Goal: Task Accomplishment & Management: Manage account settings

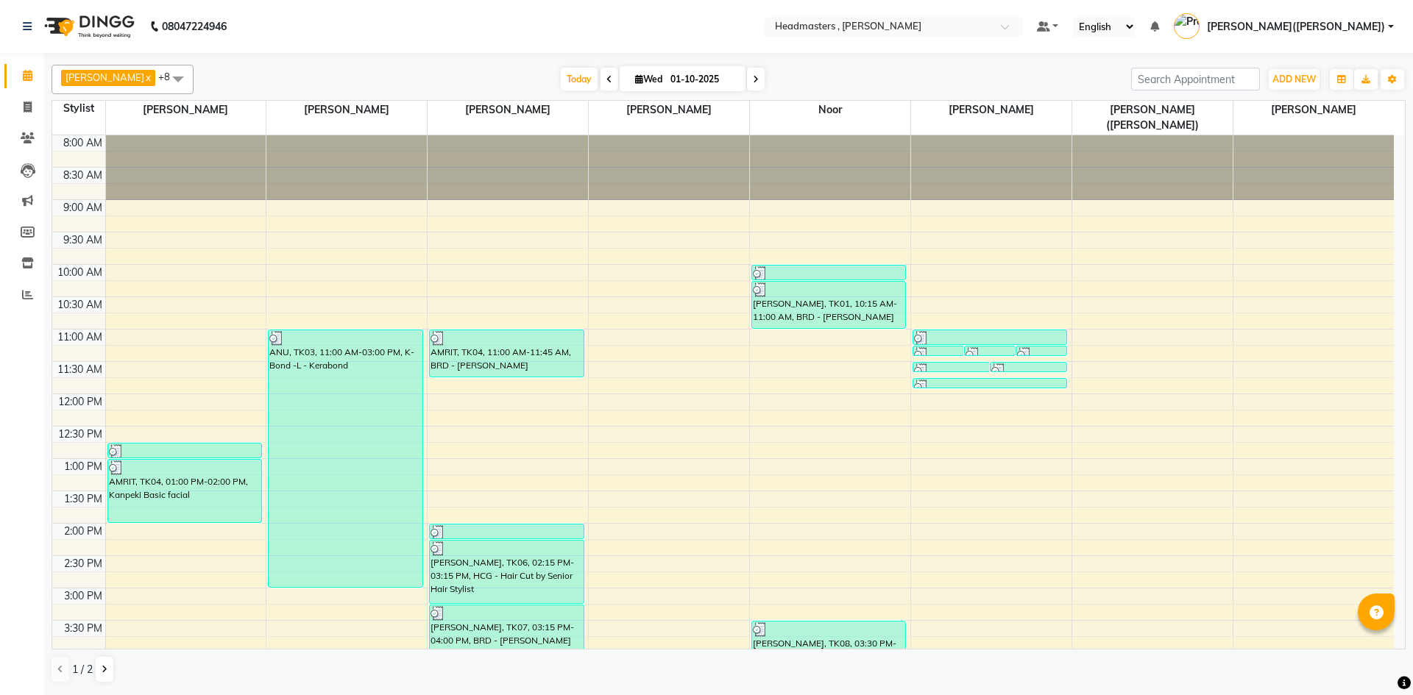
scroll to position [312, 0]
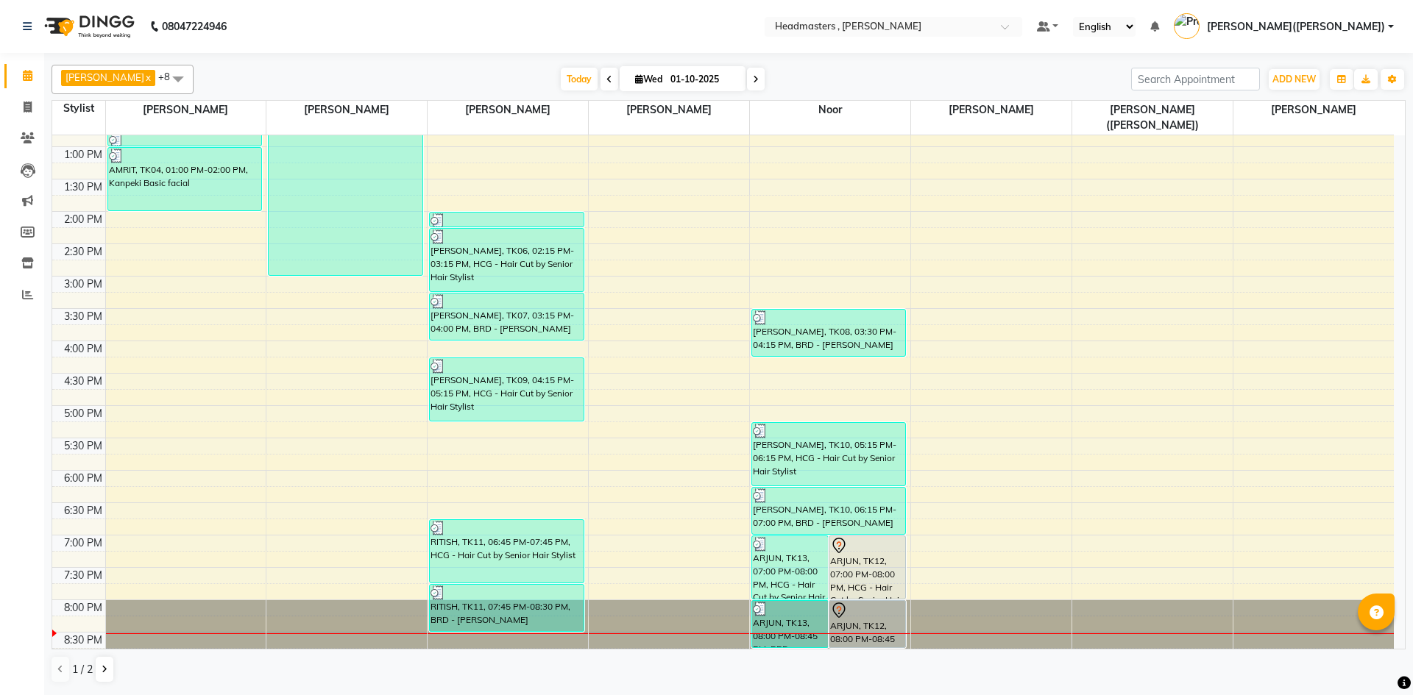
click at [754, 269] on div "8:00 AM 8:30 AM 9:00 AM 9:30 AM 10:00 AM 10:30 AM 11:00 AM 11:30 AM 12:00 PM 12…" at bounding box center [722, 243] width 1341 height 841
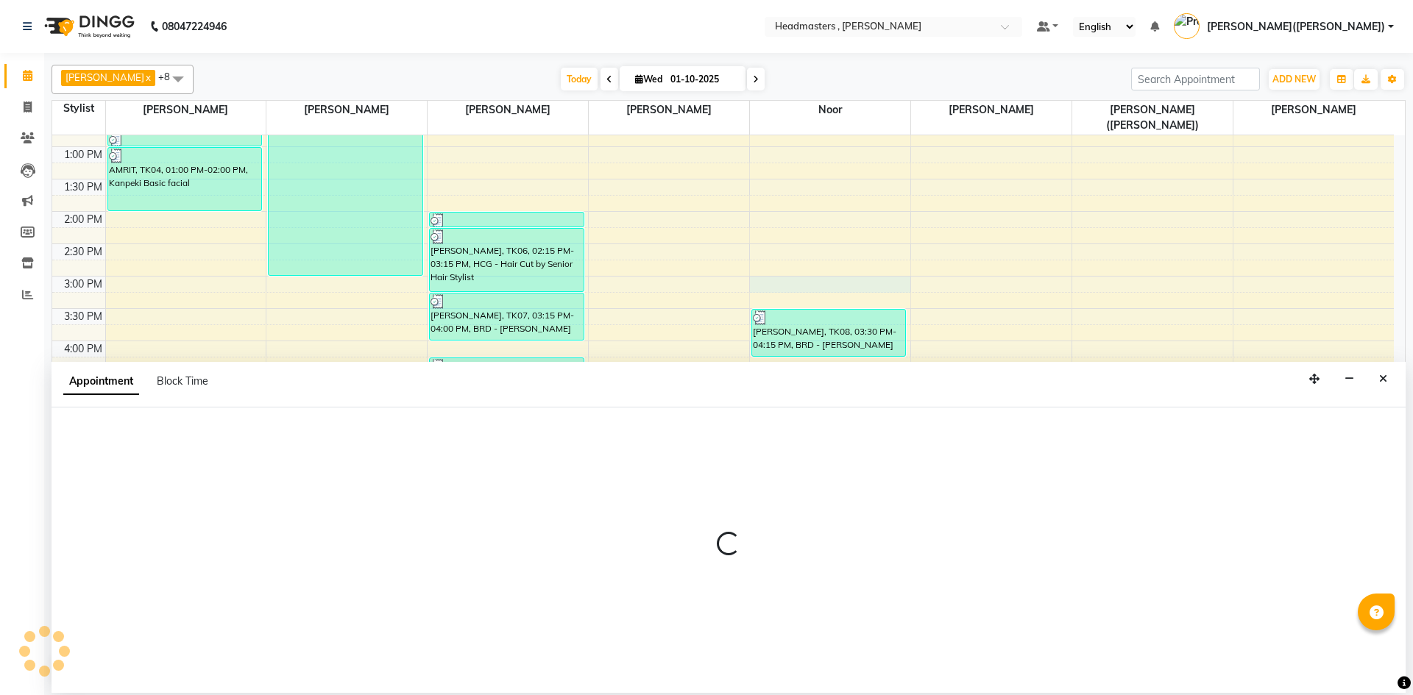
select select "85427"
select select "tentative"
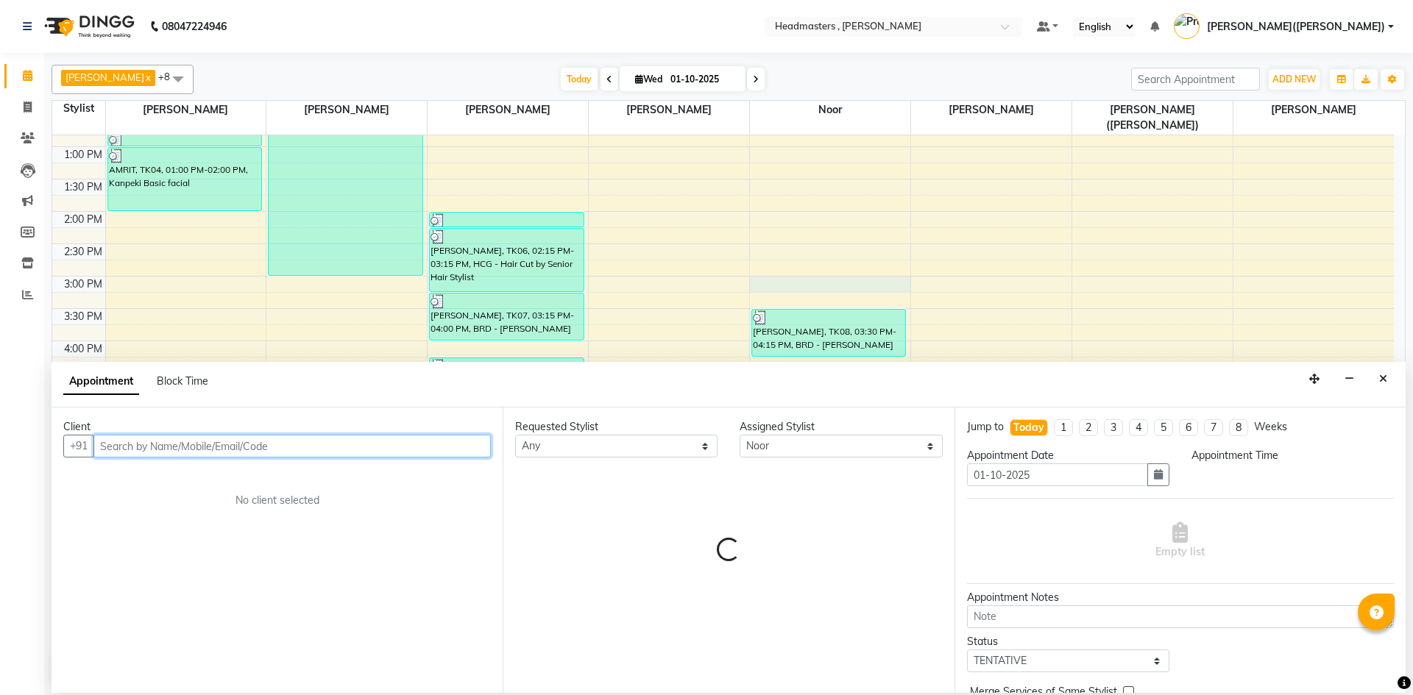
select select "900"
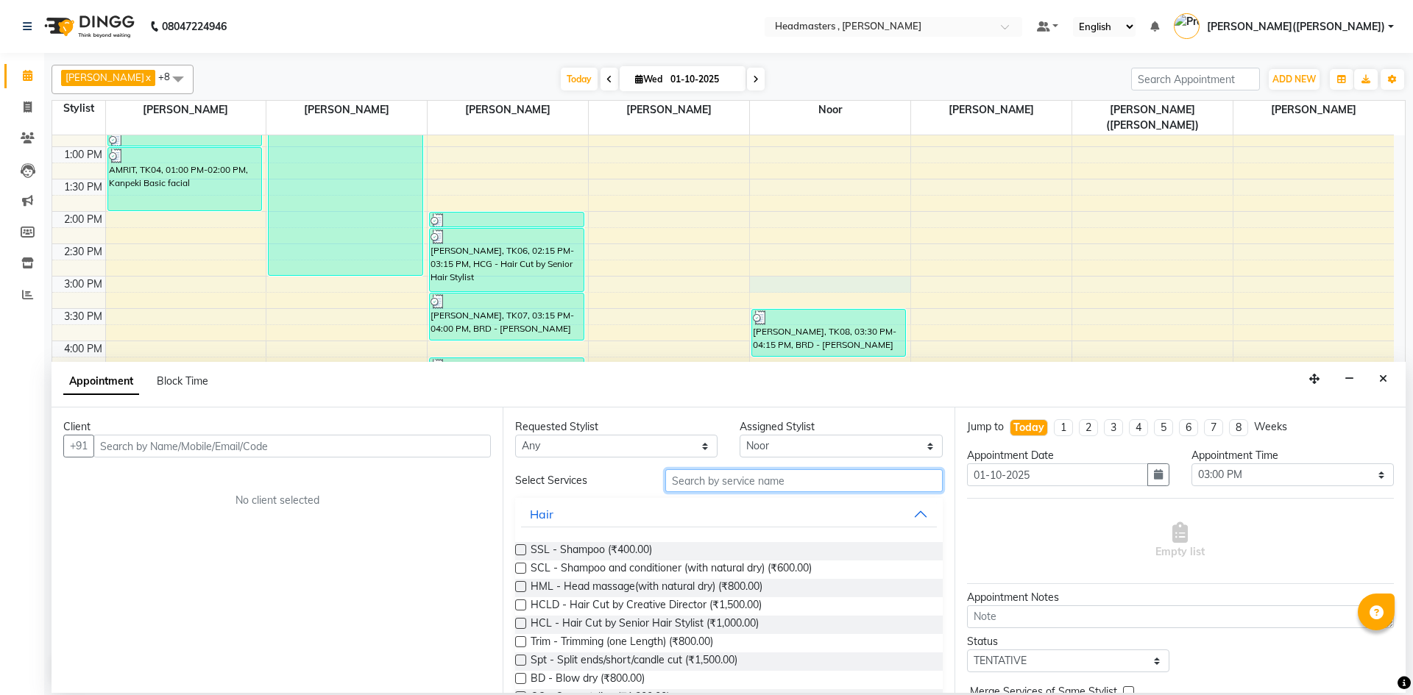
click at [683, 475] on input "text" at bounding box center [803, 480] width 277 height 23
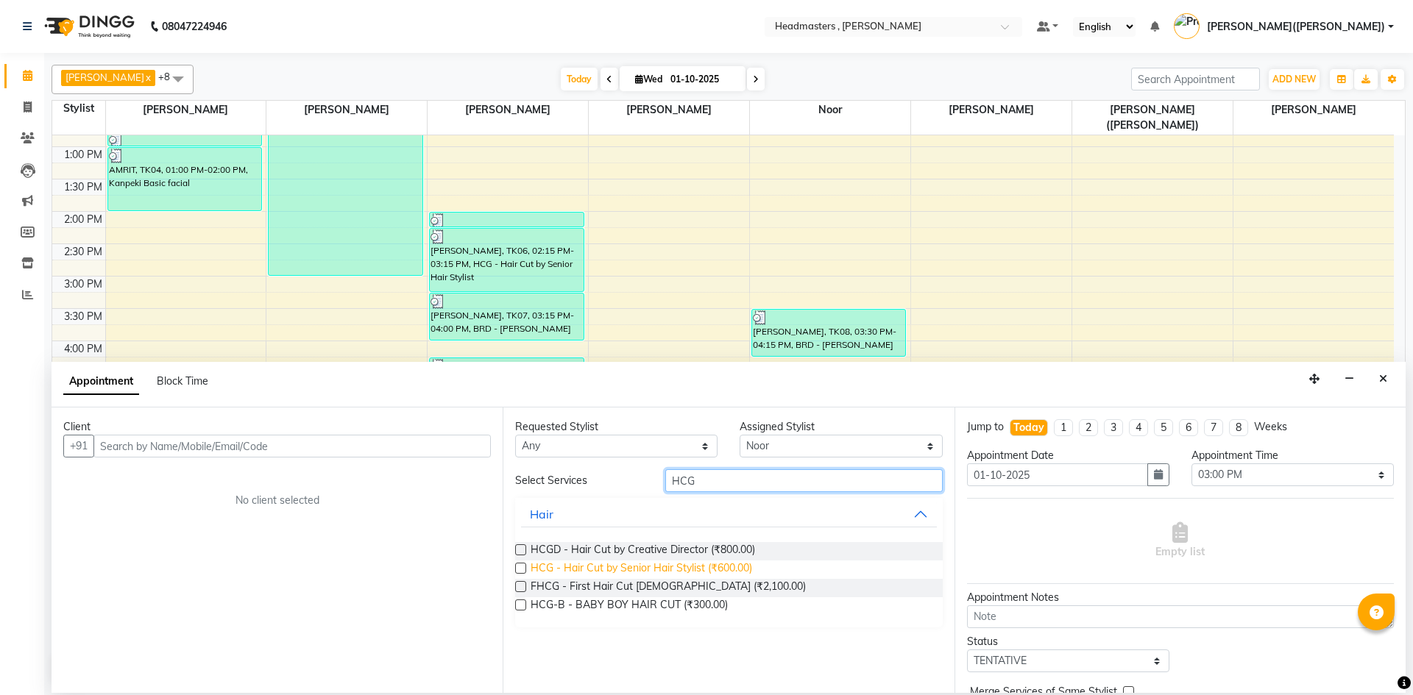
type input "HCG"
click at [677, 568] on span "HCG - Hair Cut by Senior Hair Stylist (₹600.00)" at bounding box center [641, 570] width 221 height 18
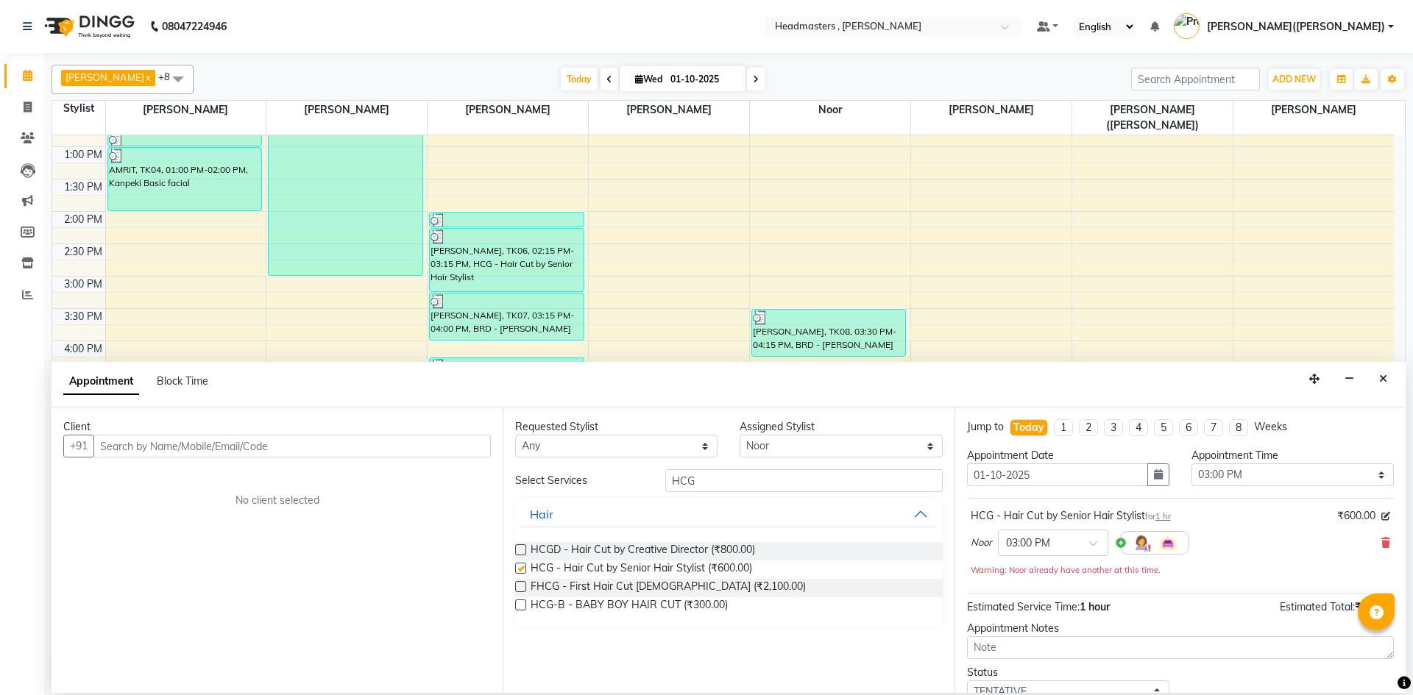
checkbox input "false"
click at [717, 481] on input "HCG" at bounding box center [803, 480] width 277 height 23
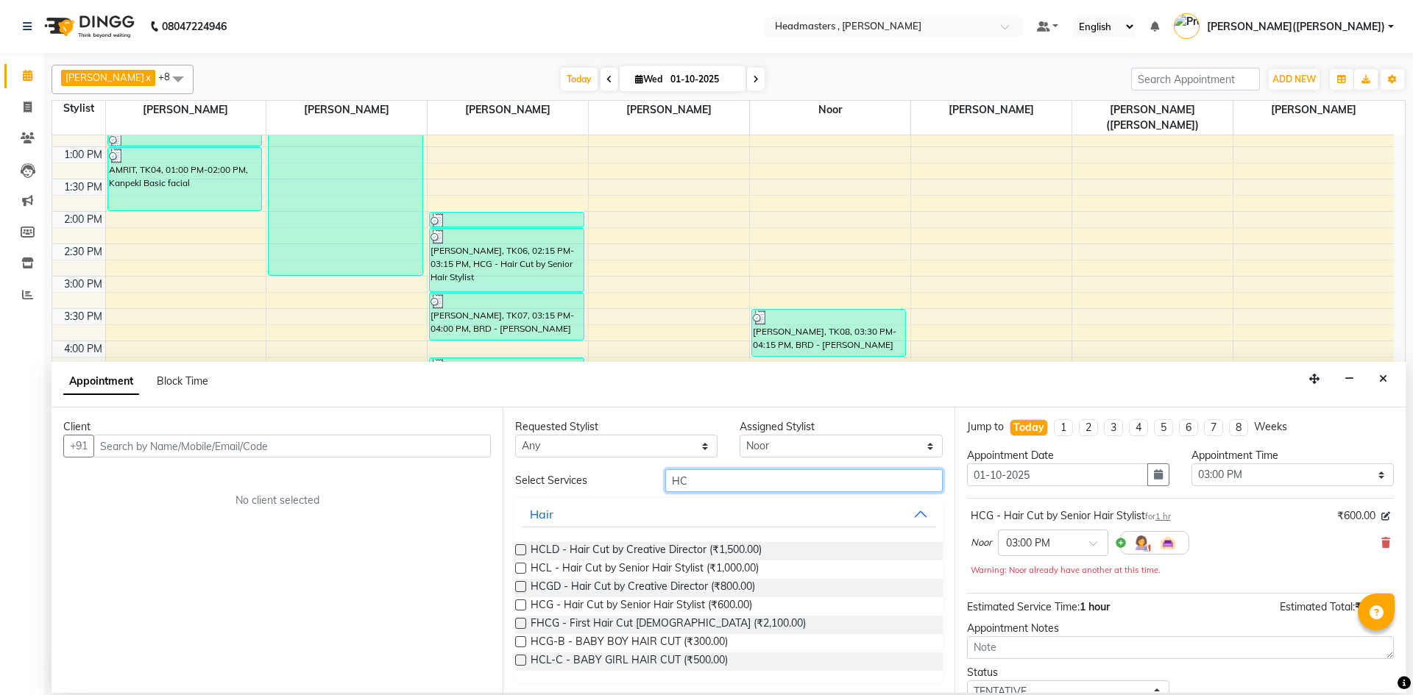
type input "H"
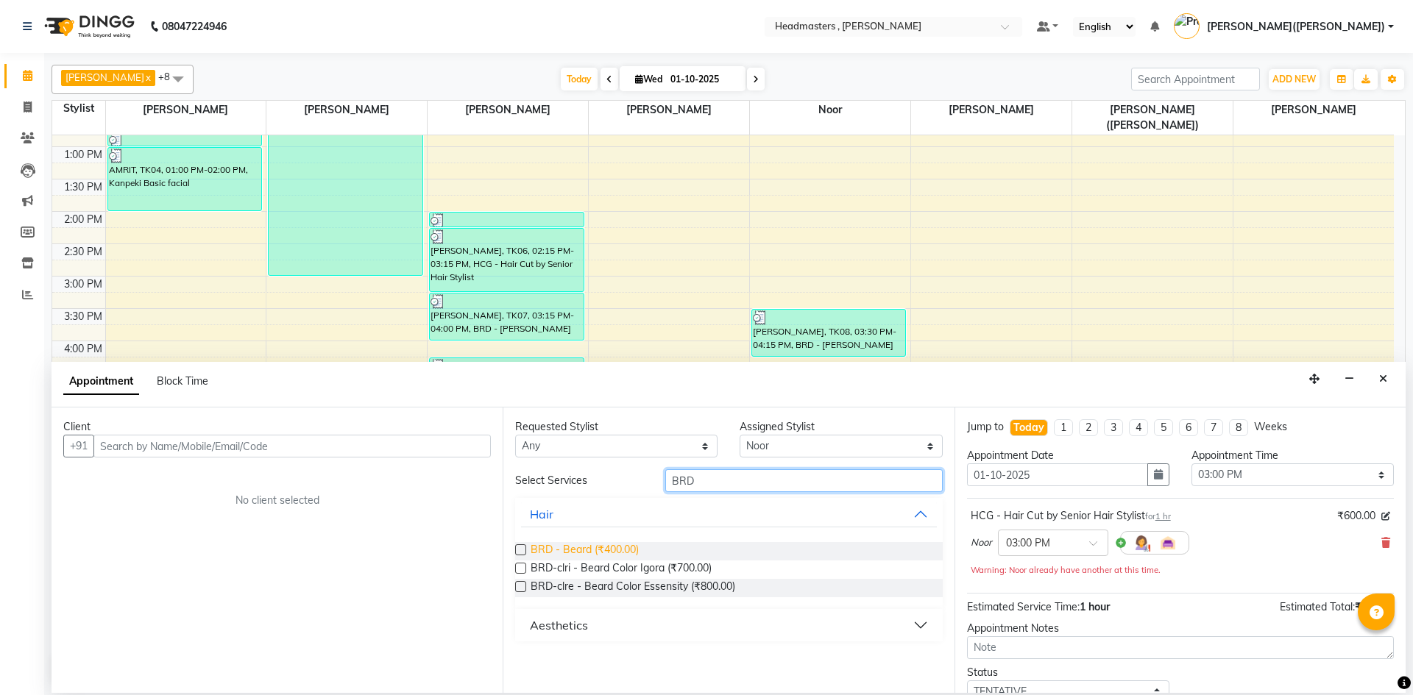
type input "BRD"
click at [590, 542] on span "BRD - Beard (₹400.00)" at bounding box center [585, 551] width 108 height 18
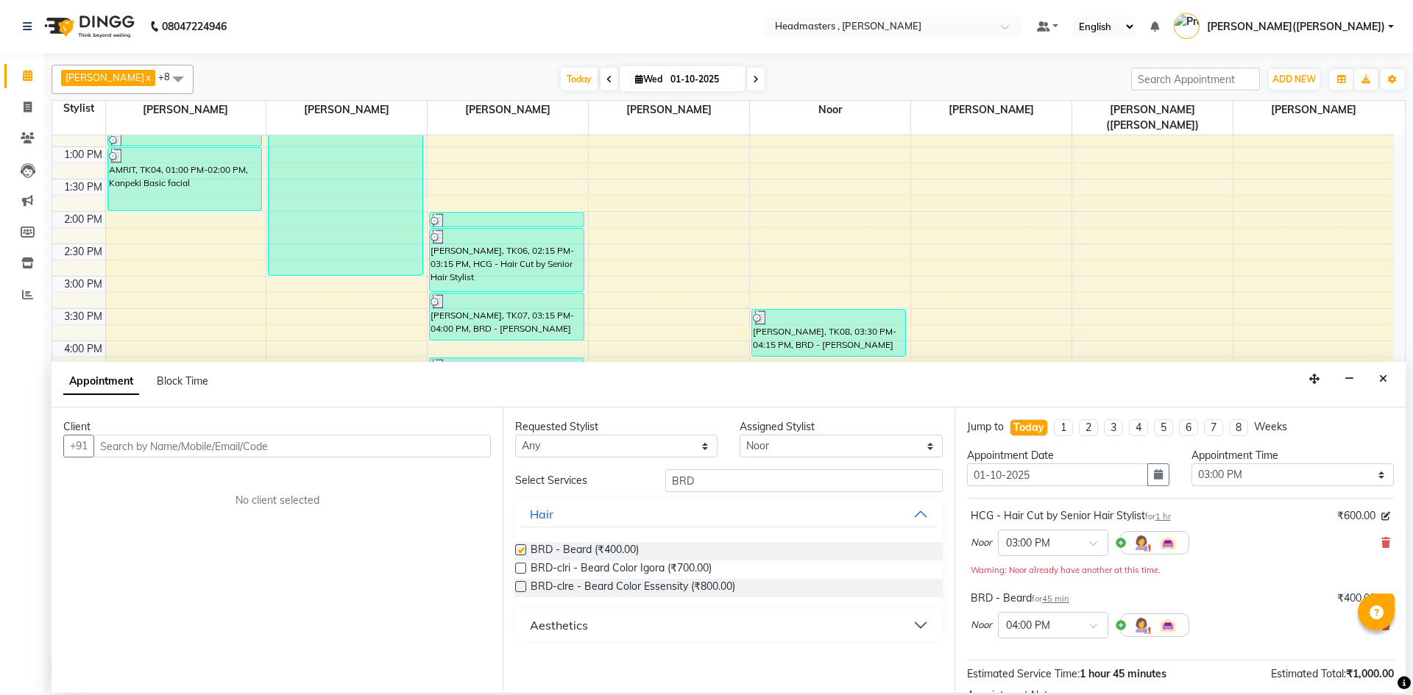
checkbox input "false"
click at [708, 474] on input "BRD" at bounding box center [803, 480] width 277 height 23
type input "B"
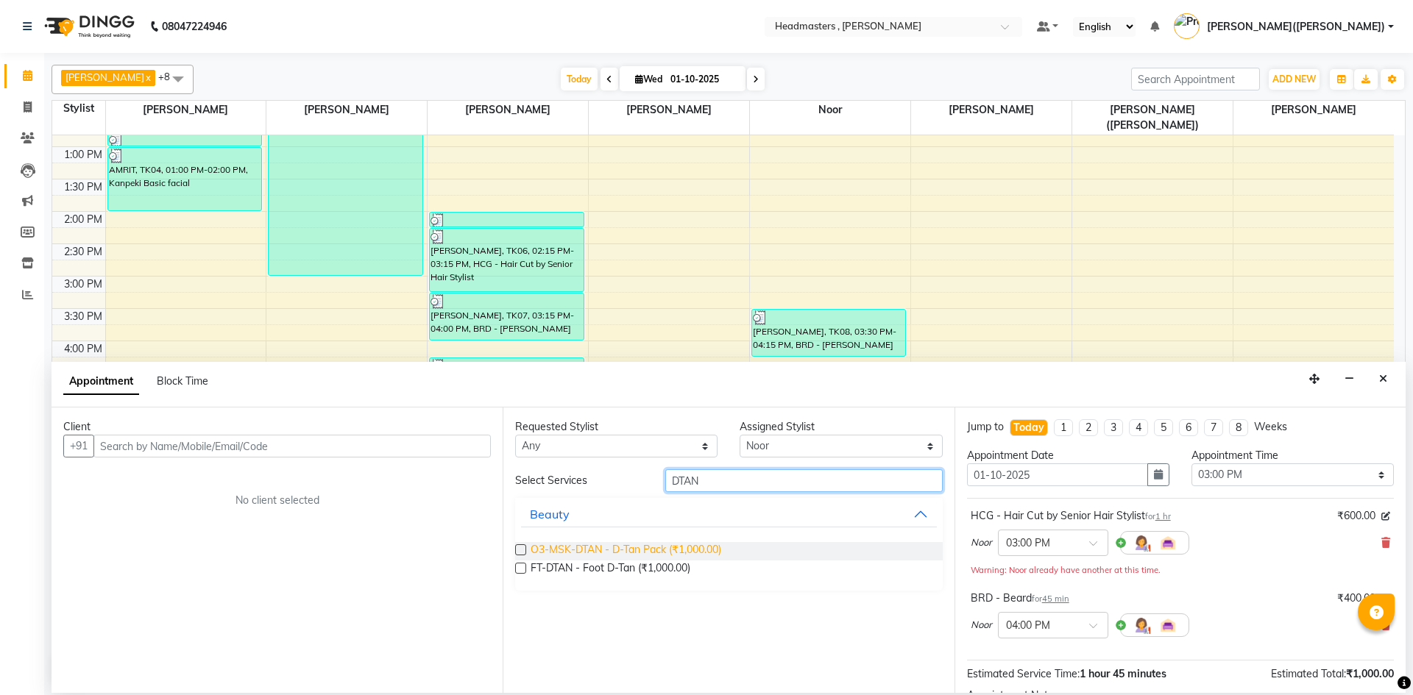
type input "DTAN"
click at [663, 544] on span "O3-MSK-DTAN - D-Tan Pack (₹1,000.00)" at bounding box center [626, 551] width 191 height 18
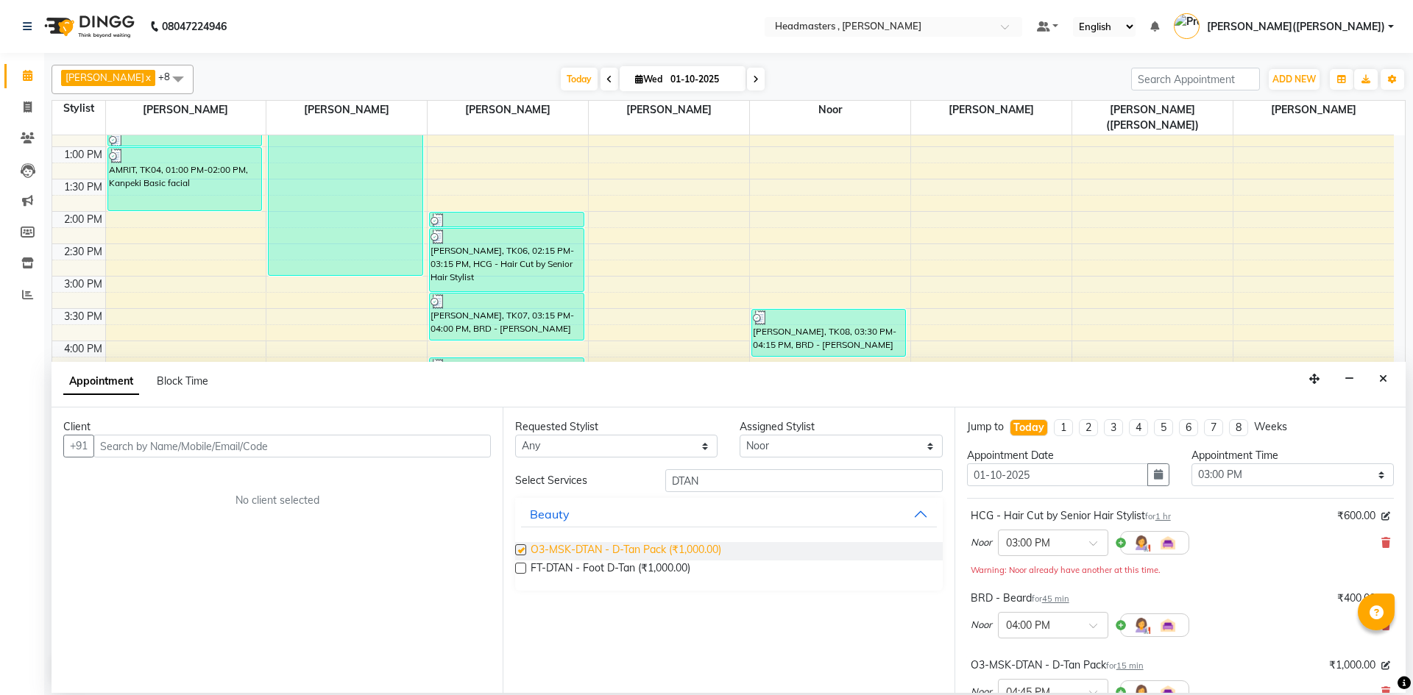
checkbox input "false"
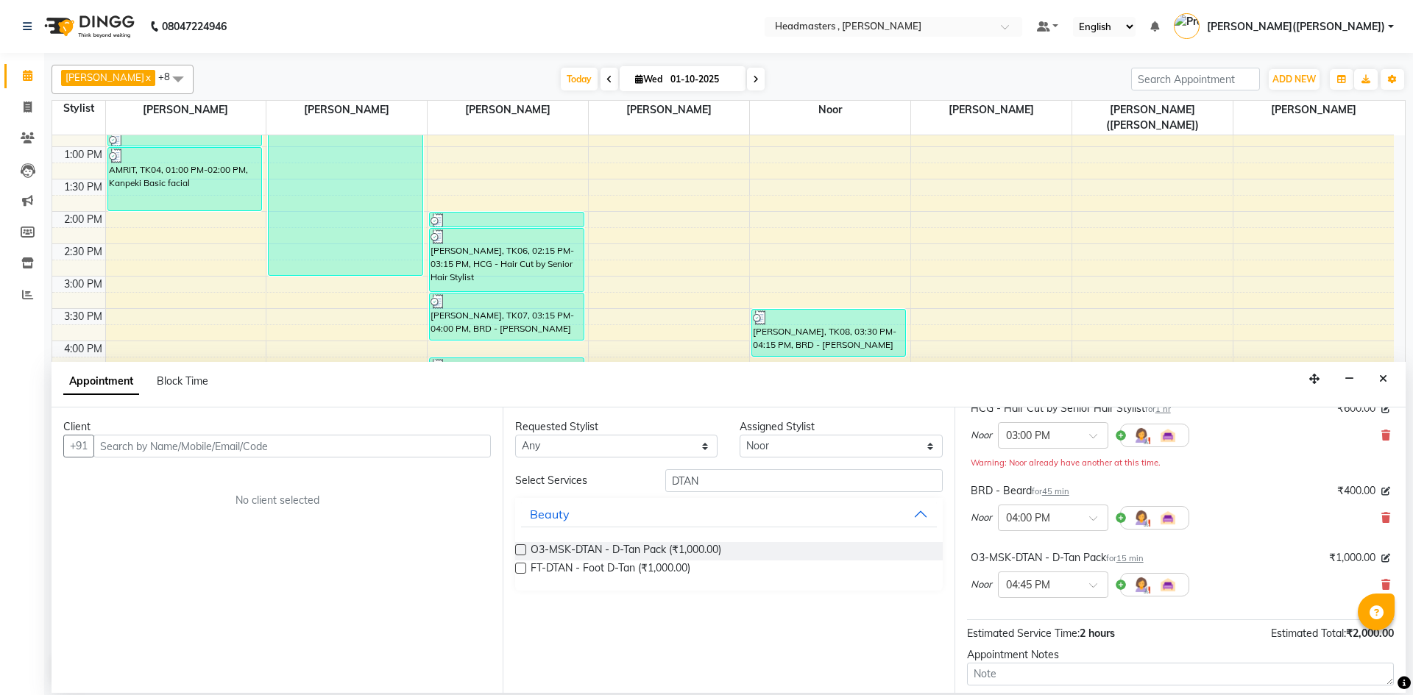
scroll to position [0, 0]
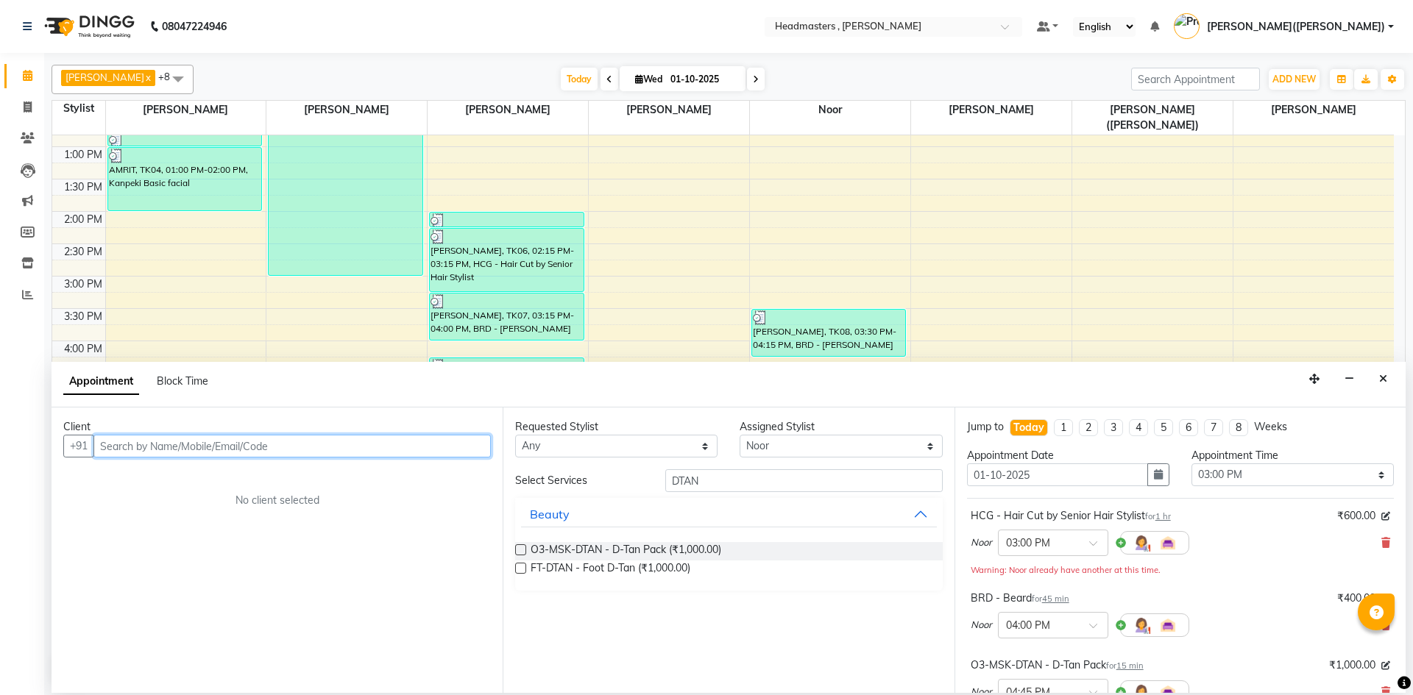
click at [127, 439] on input "text" at bounding box center [291, 446] width 397 height 23
click at [128, 444] on input "text" at bounding box center [291, 446] width 397 height 23
click at [146, 448] on input "text" at bounding box center [291, 446] width 397 height 23
type input "9517533003"
click at [464, 444] on span "Add Client" at bounding box center [460, 445] width 49 height 13
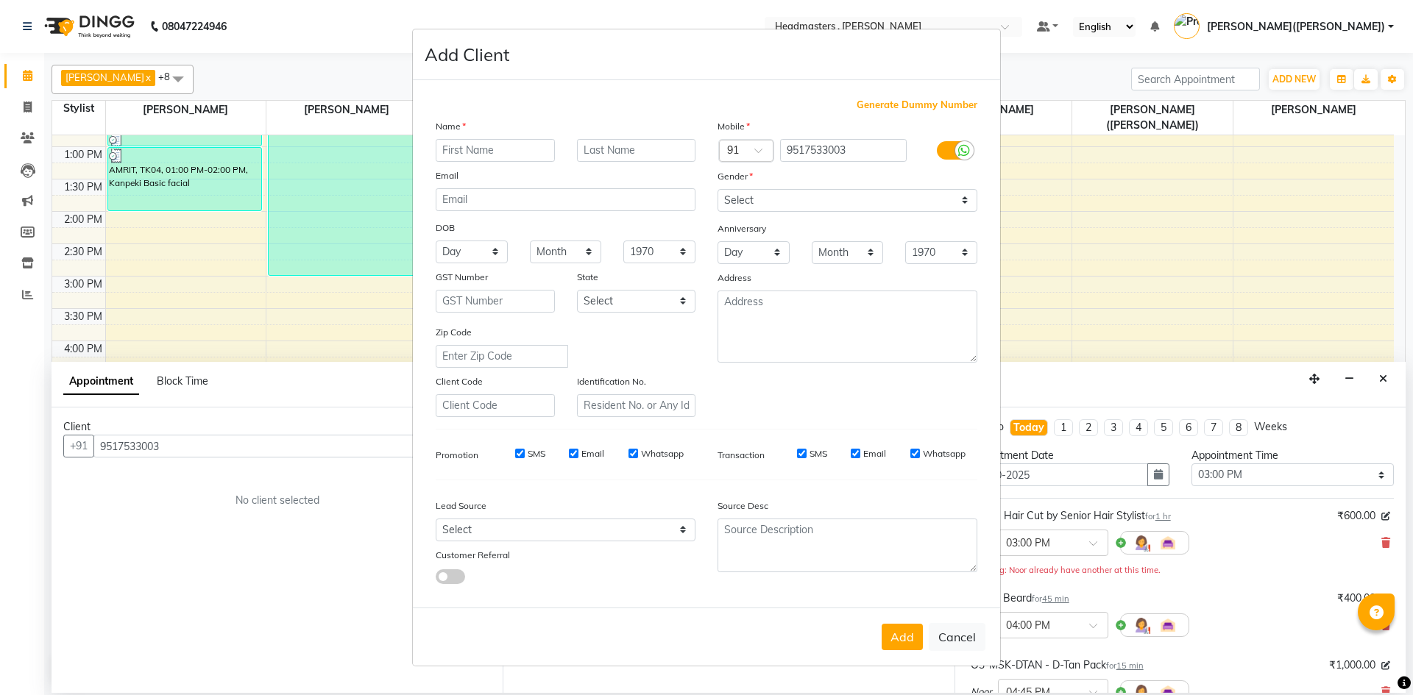
click at [472, 153] on input "text" at bounding box center [495, 150] width 119 height 23
type input "[PERSON_NAME]"
click at [906, 631] on button "Add" at bounding box center [901, 637] width 41 height 26
click at [962, 199] on select "Select [DEMOGRAPHIC_DATA] [DEMOGRAPHIC_DATA] Other Prefer Not To Say" at bounding box center [847, 200] width 260 height 23
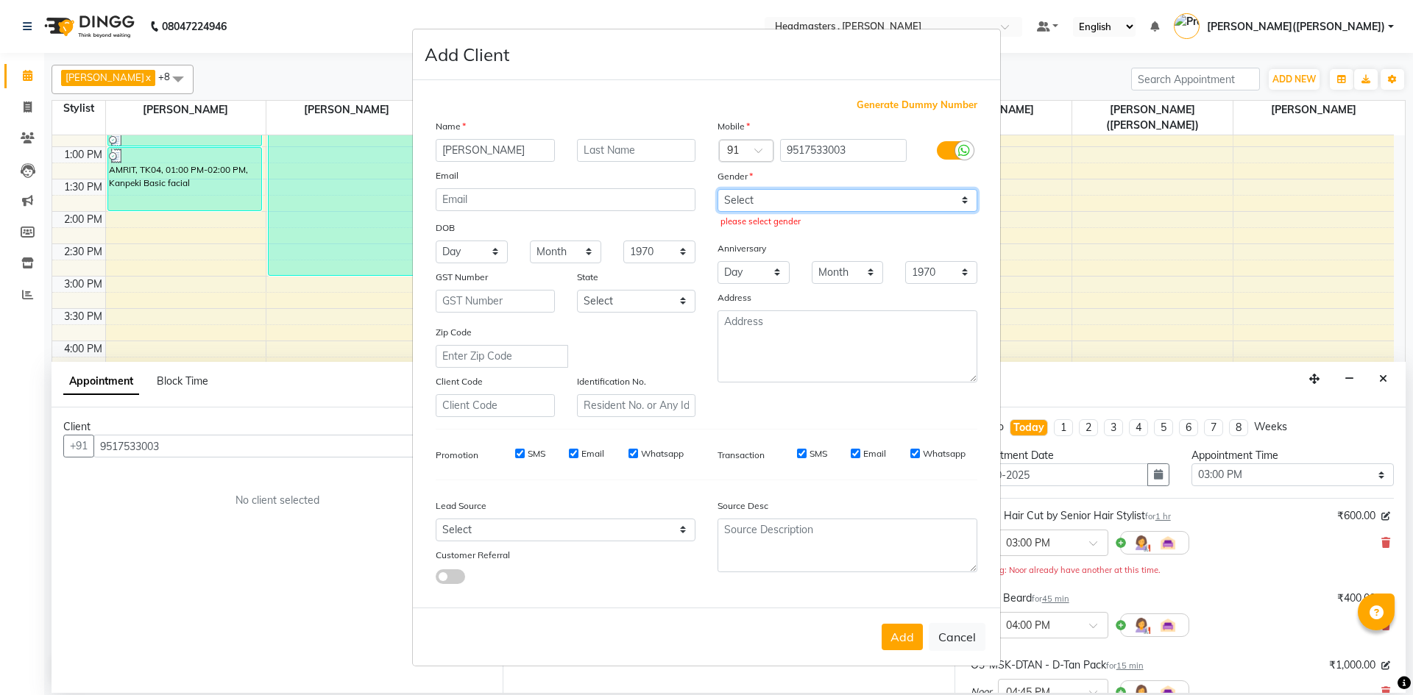
select select "[DEMOGRAPHIC_DATA]"
click at [717, 189] on select "Select [DEMOGRAPHIC_DATA] [DEMOGRAPHIC_DATA] Other Prefer Not To Say" at bounding box center [847, 200] width 260 height 23
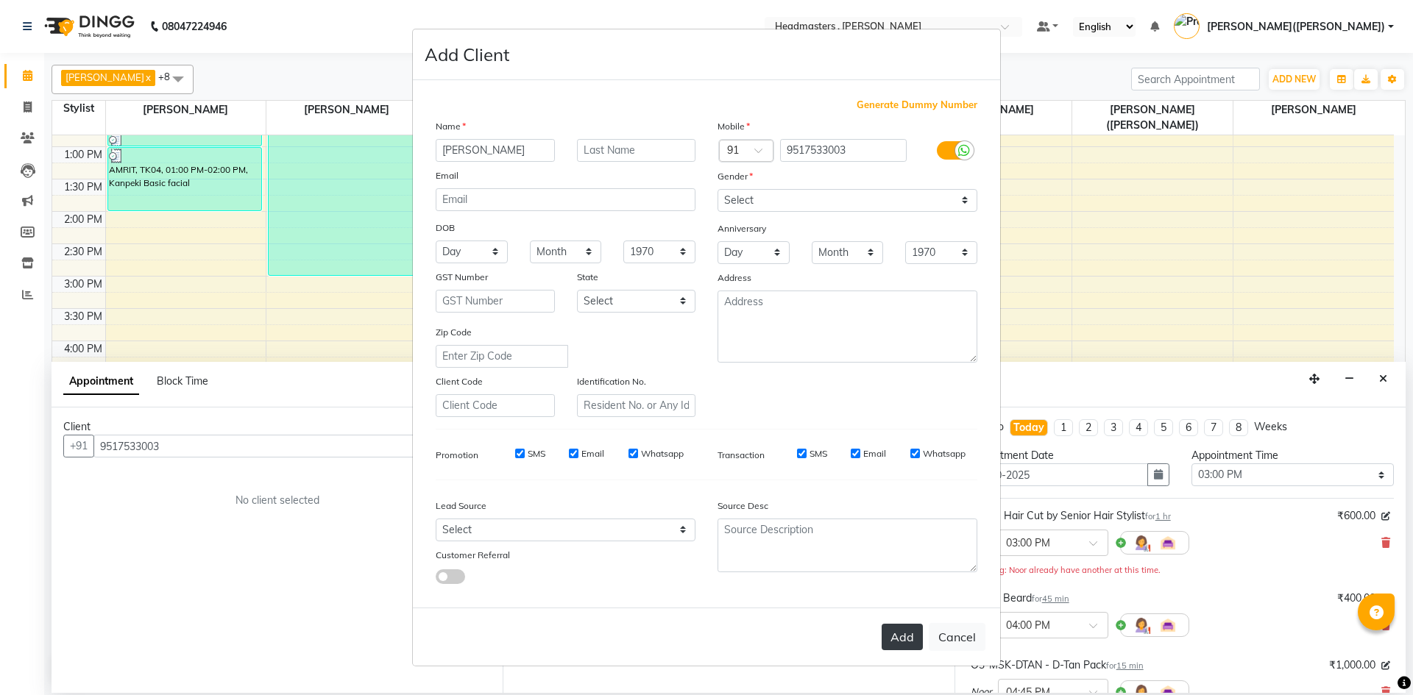
click at [899, 637] on button "Add" at bounding box center [901, 637] width 41 height 26
select select
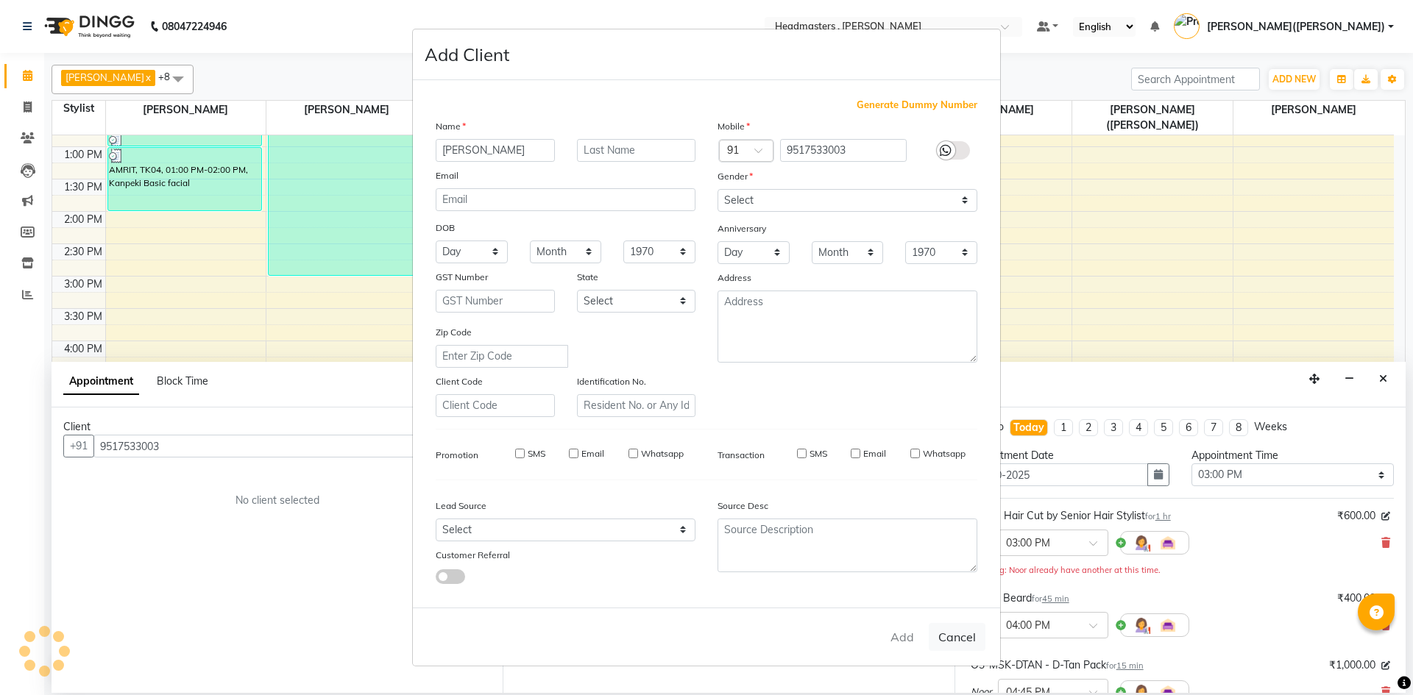
select select
checkbox input "false"
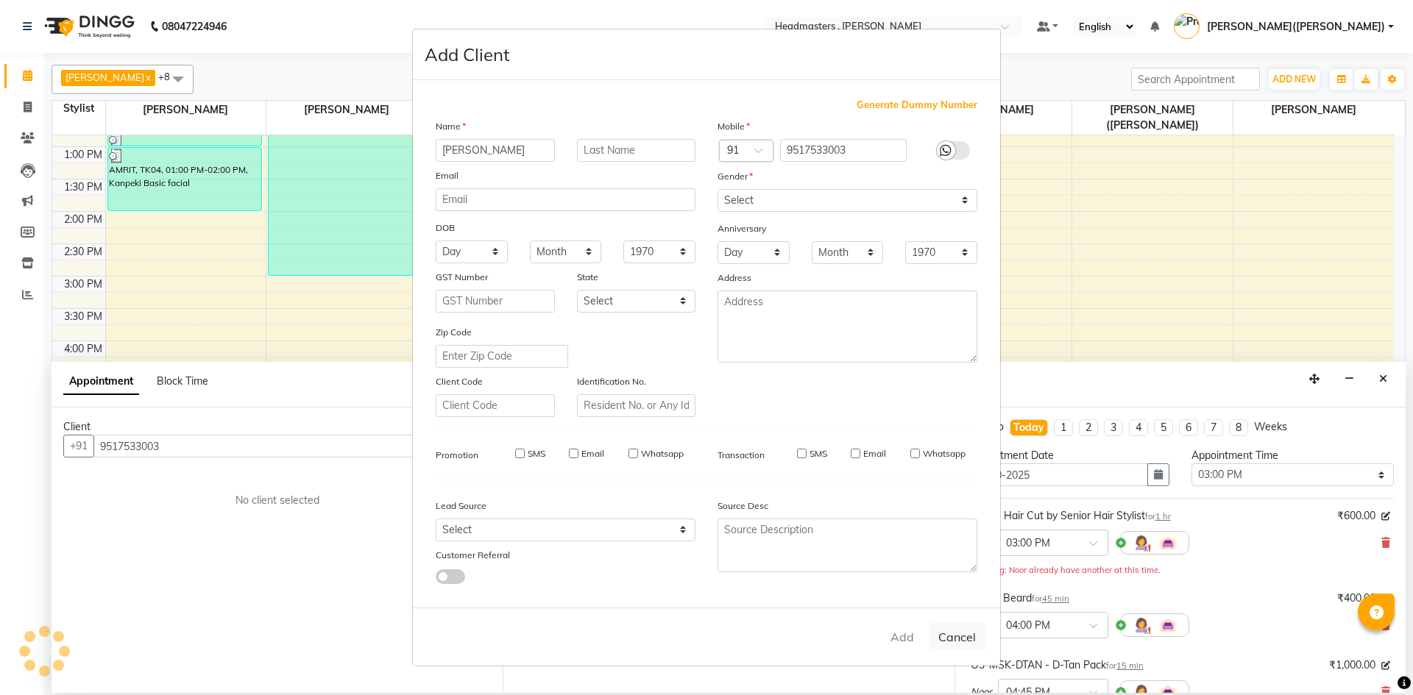
checkbox input "false"
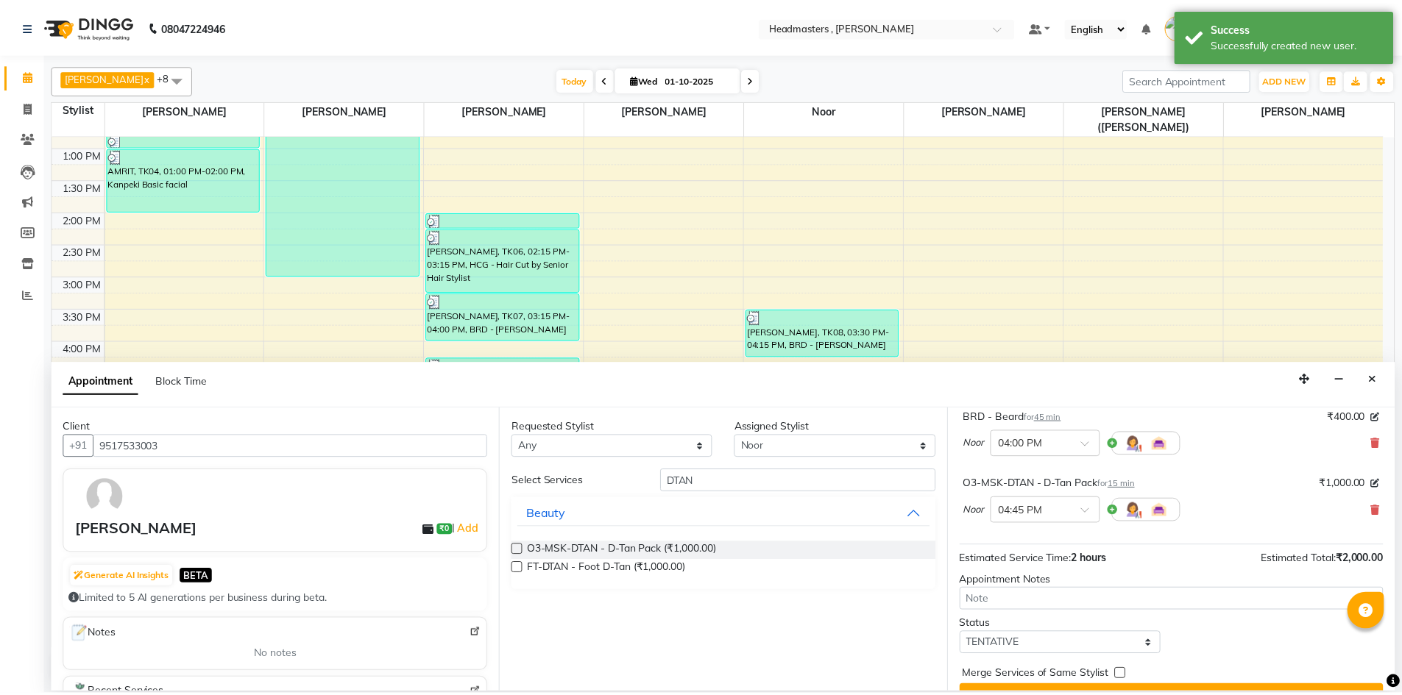
scroll to position [213, 0]
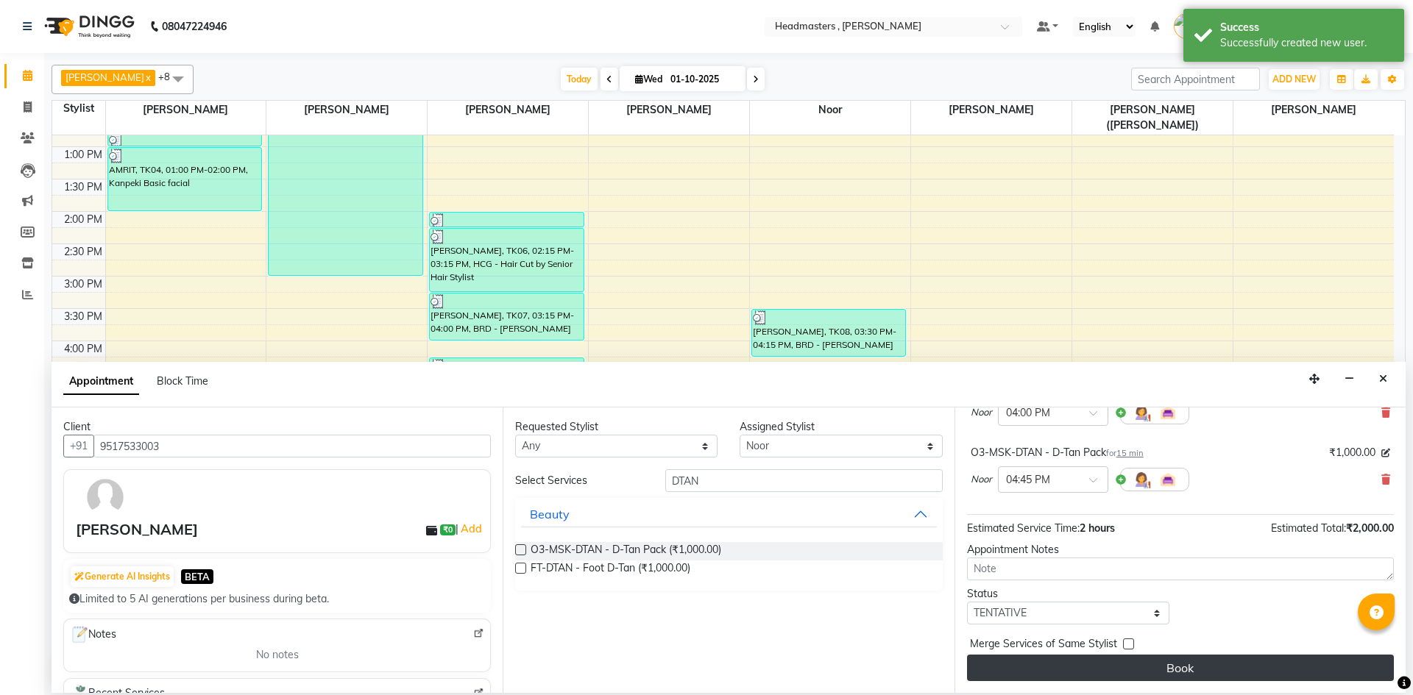
click at [1227, 671] on button "Book" at bounding box center [1180, 668] width 427 height 26
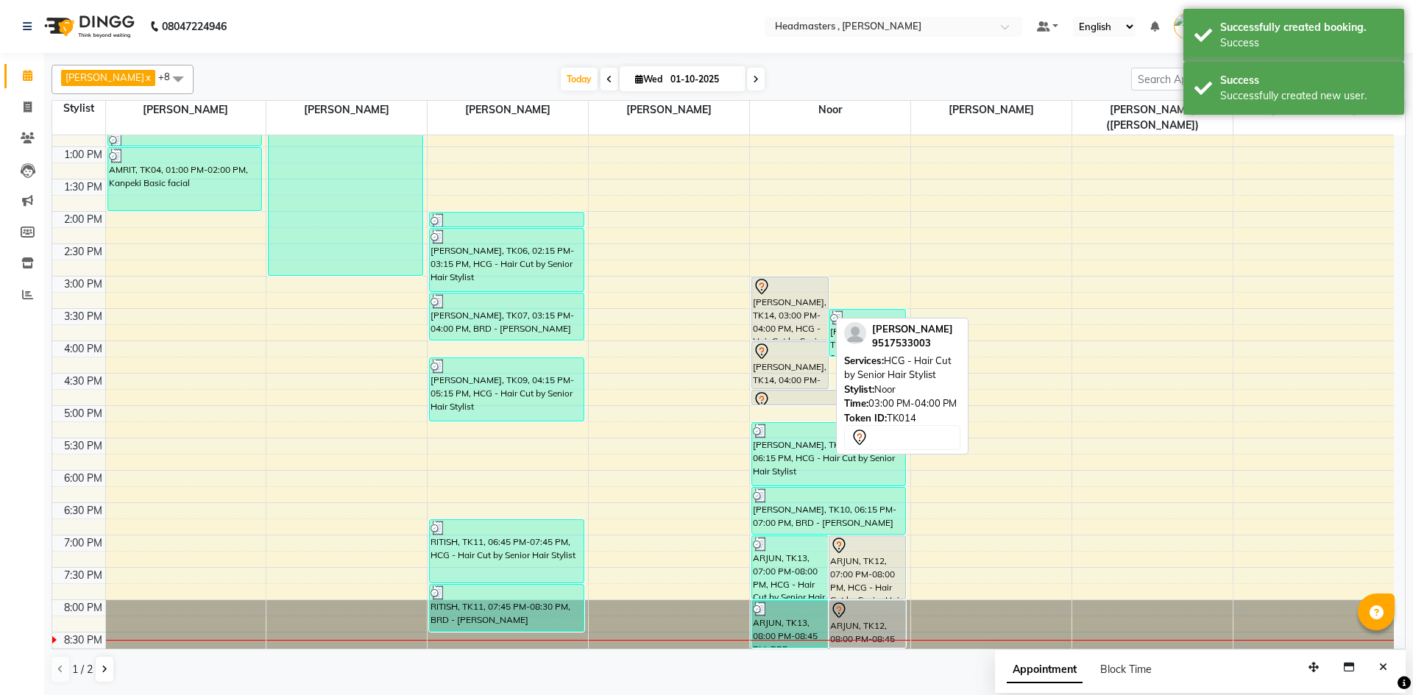
click at [780, 291] on div "[PERSON_NAME], TK14, 03:00 PM-04:00 PM, HCG - Hair Cut by Senior Hair Stylist" at bounding box center [790, 308] width 76 height 63
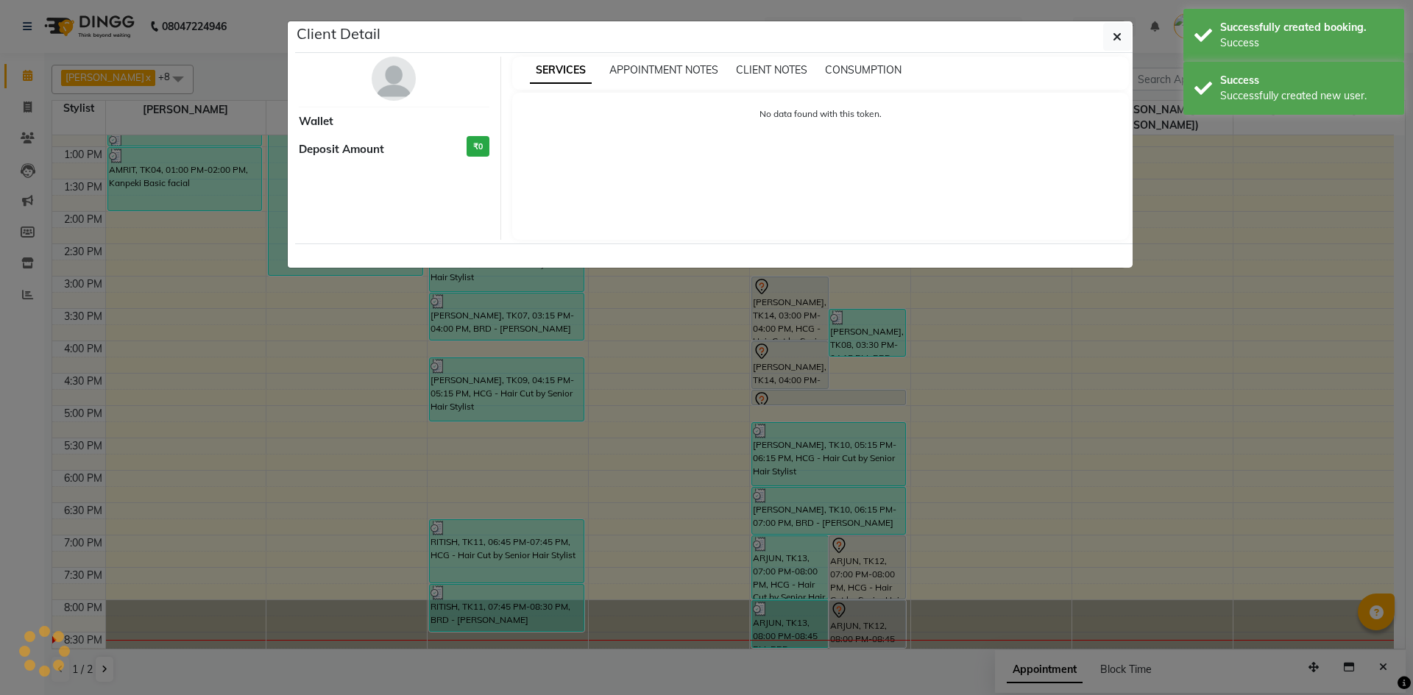
select select "7"
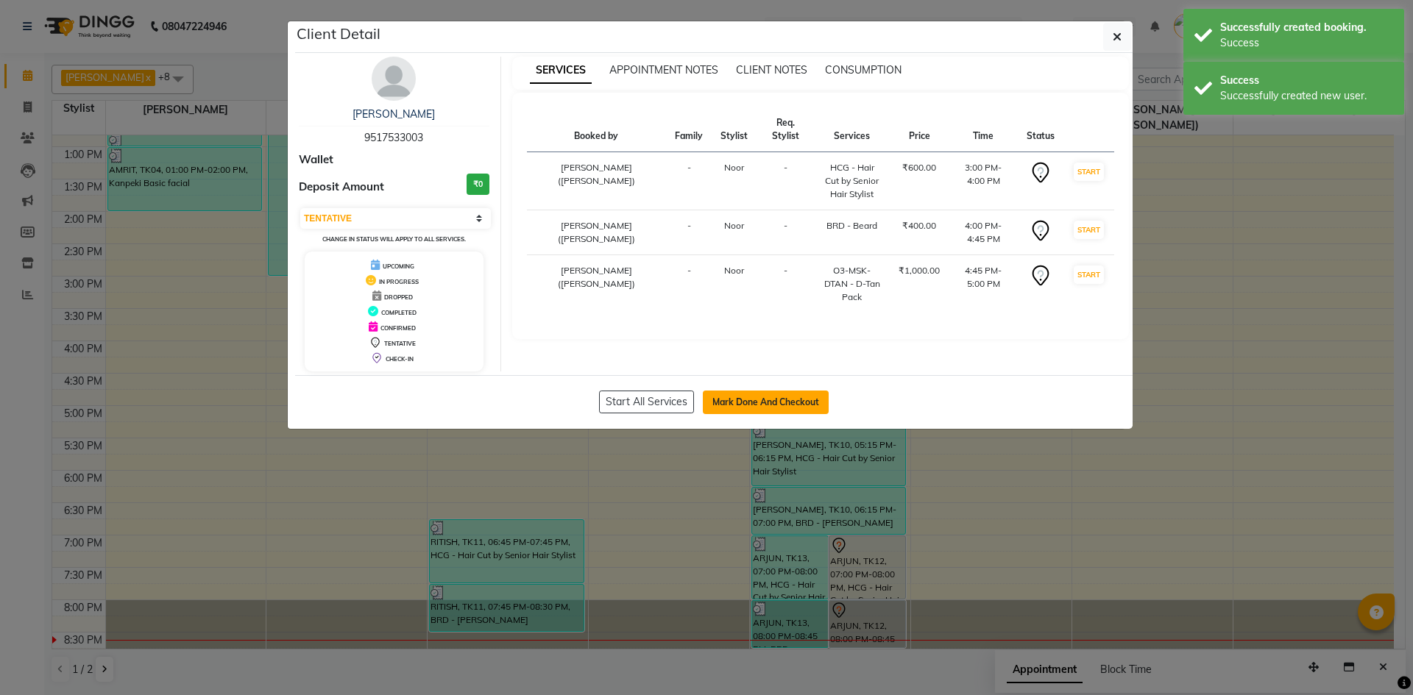
click at [759, 392] on button "Mark Done And Checkout" at bounding box center [766, 403] width 126 height 24
select select "service"
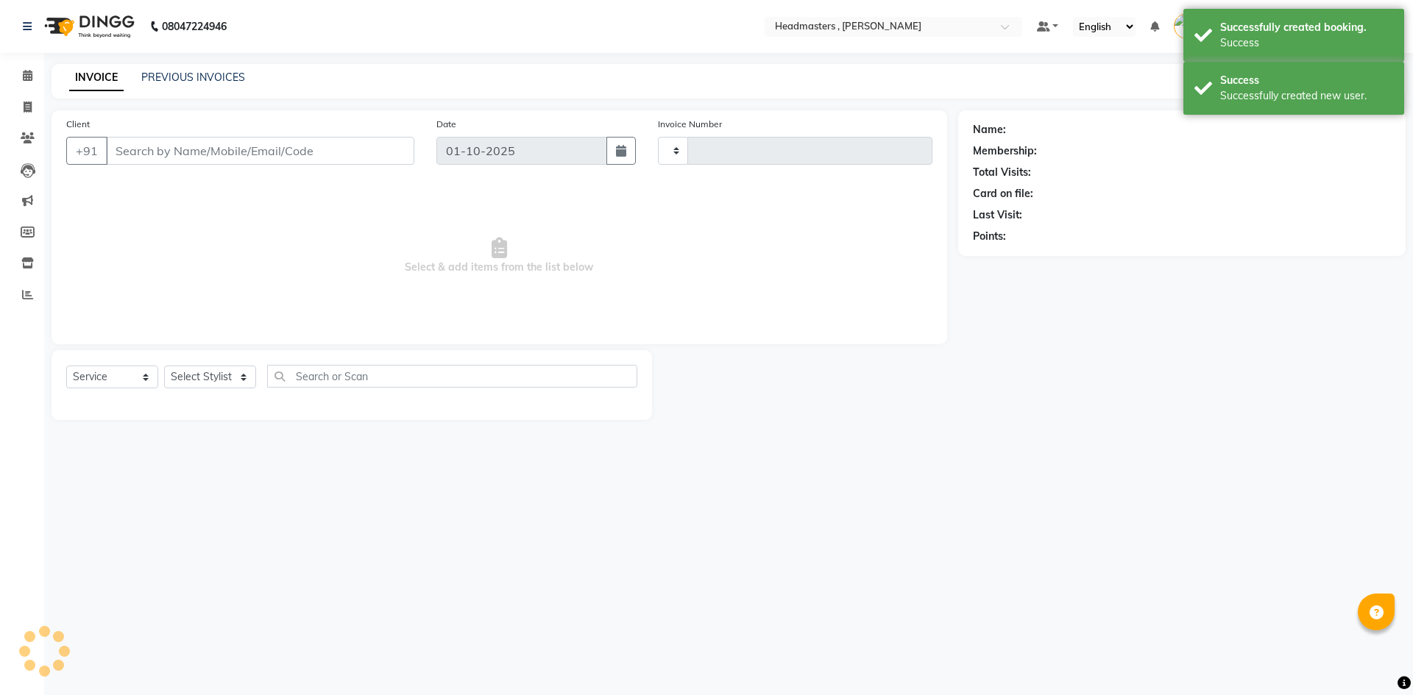
type input "1439"
select select "8566"
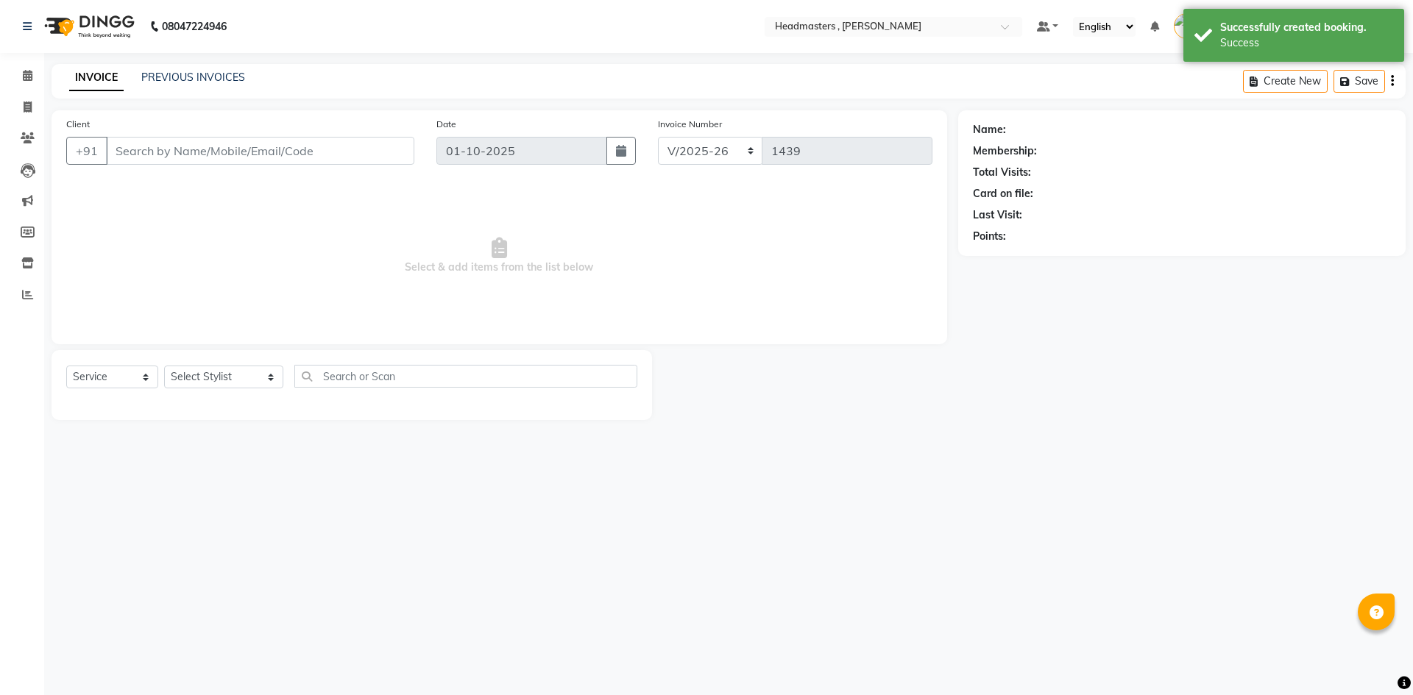
type input "9517533003"
select select "85427"
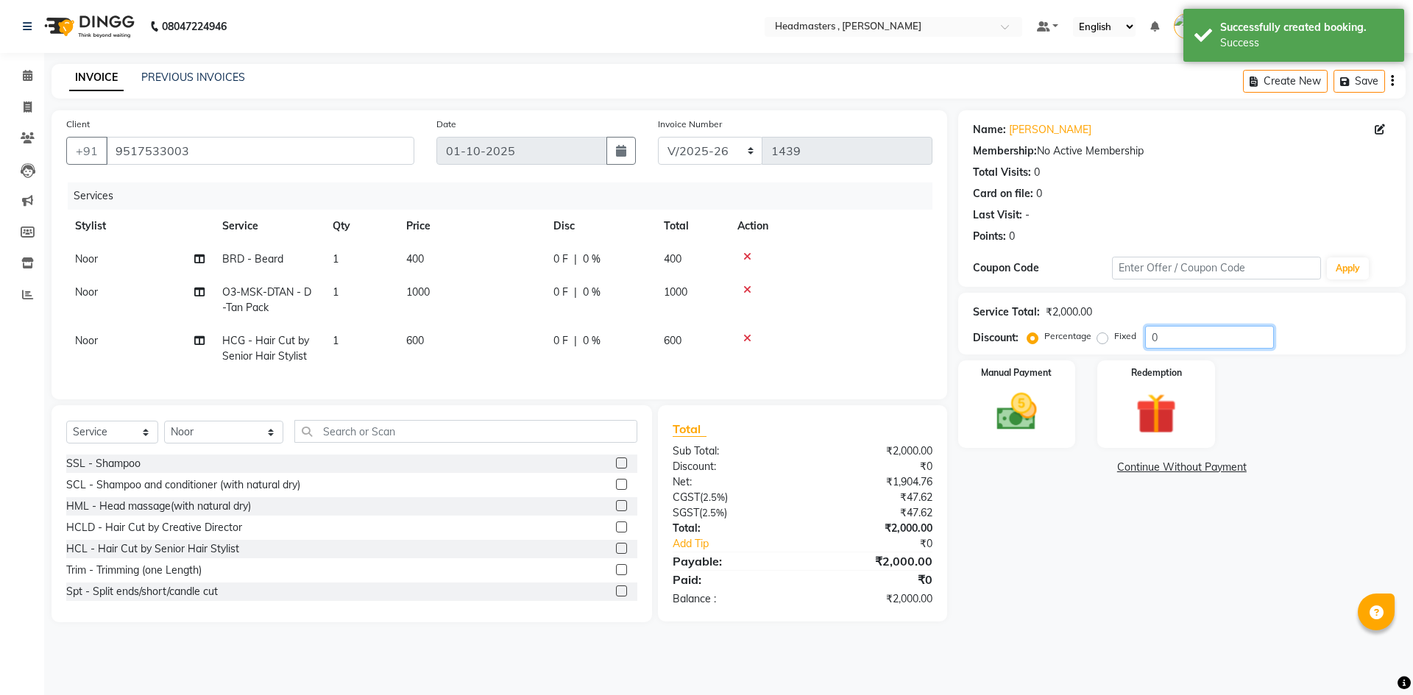
click at [1165, 327] on input "0" at bounding box center [1209, 337] width 129 height 23
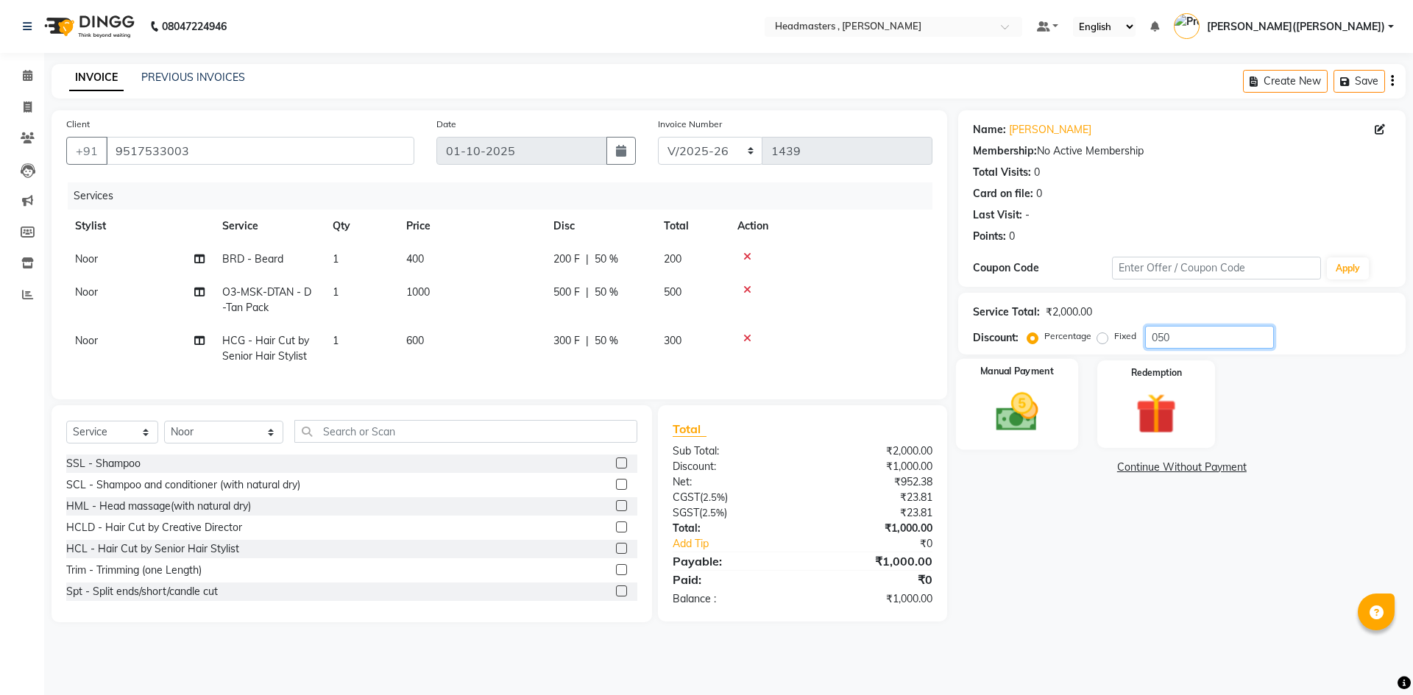
type input "050"
click at [1012, 366] on label "Manual Payment" at bounding box center [1017, 372] width 74 height 14
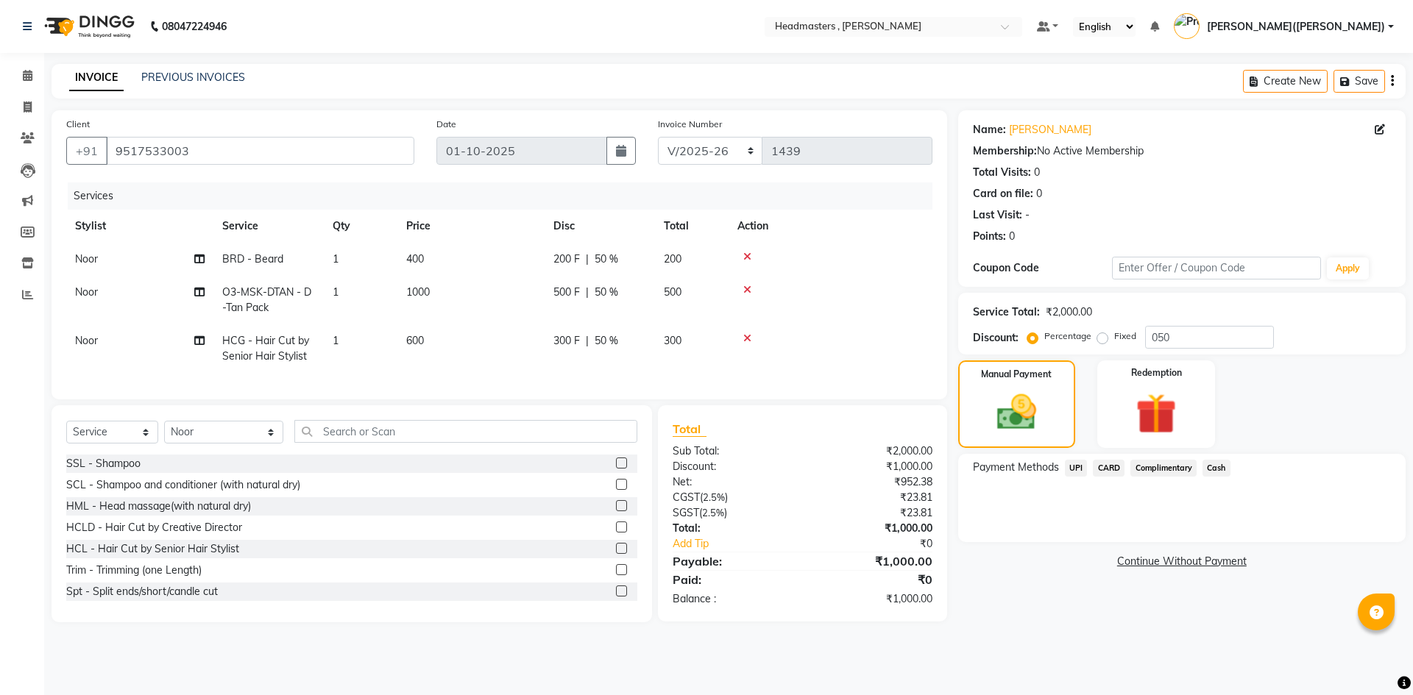
click at [1074, 467] on span "UPI" at bounding box center [1076, 468] width 23 height 17
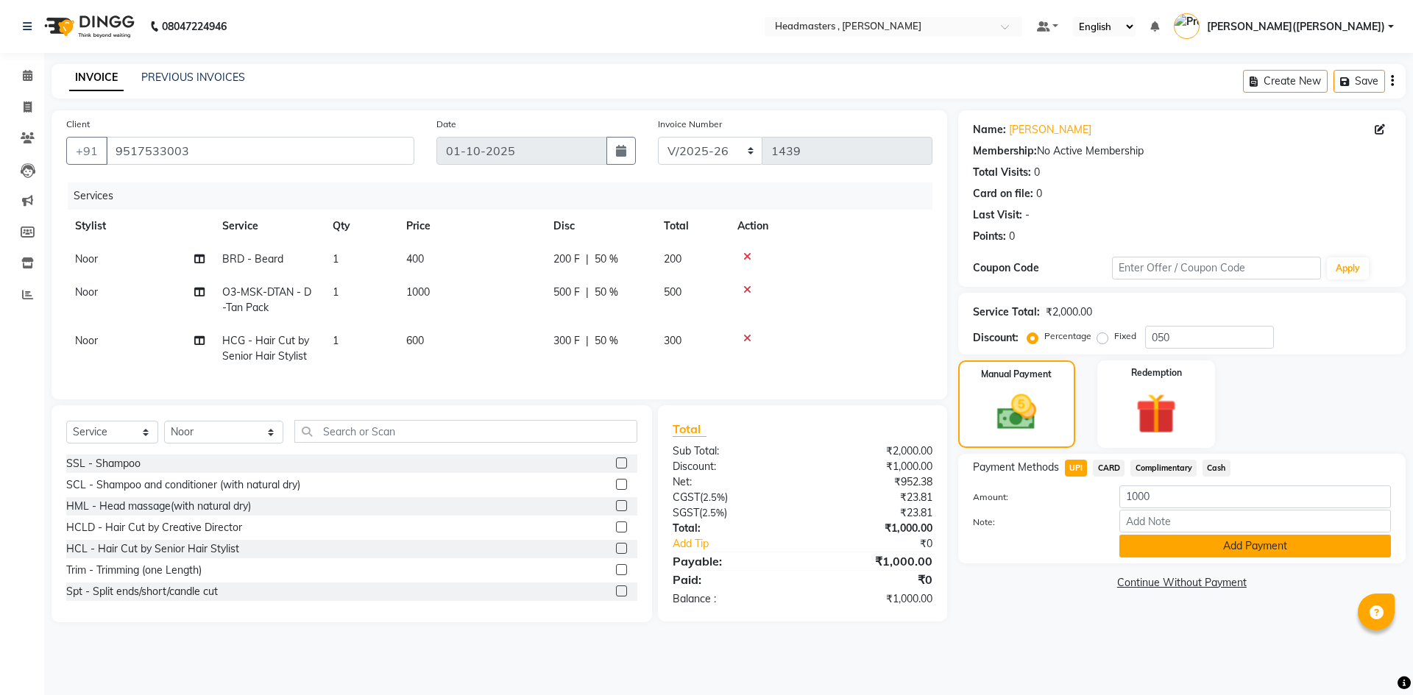
click at [1182, 545] on button "Add Payment" at bounding box center [1255, 546] width 272 height 23
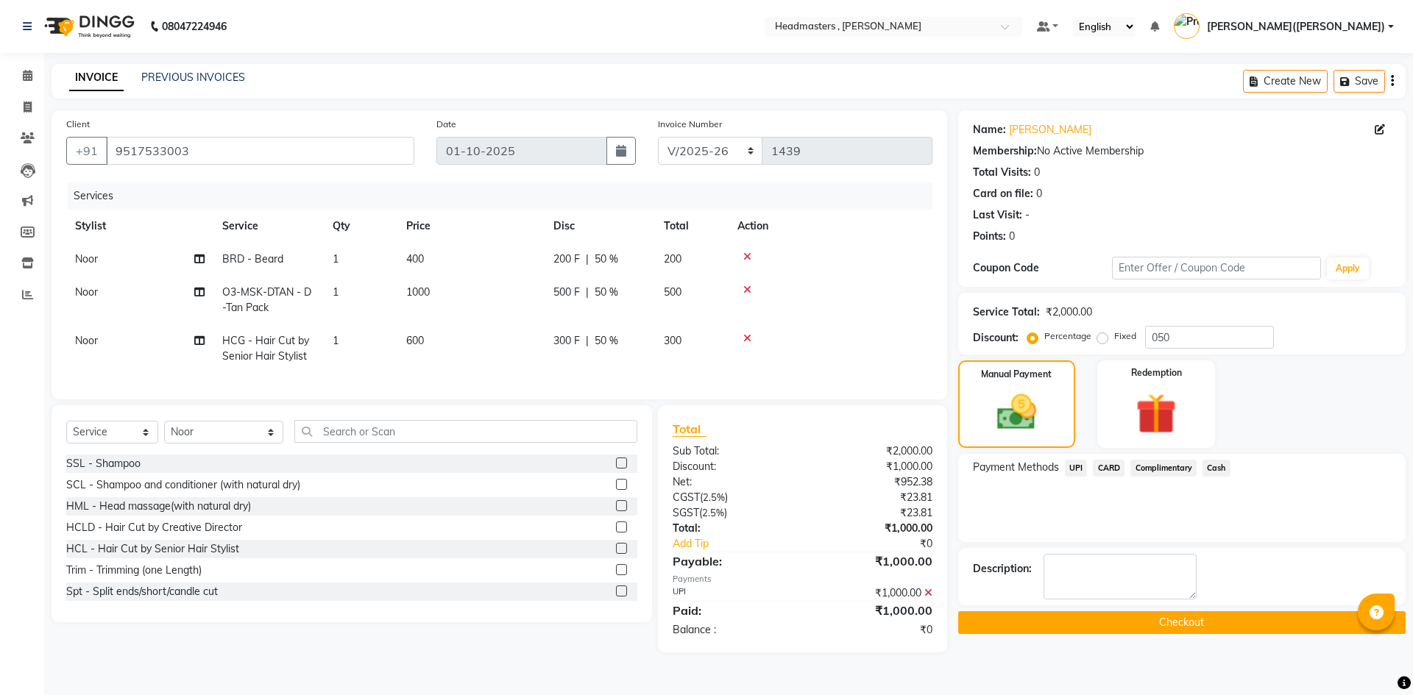
click at [1138, 630] on button "Checkout" at bounding box center [1181, 622] width 447 height 23
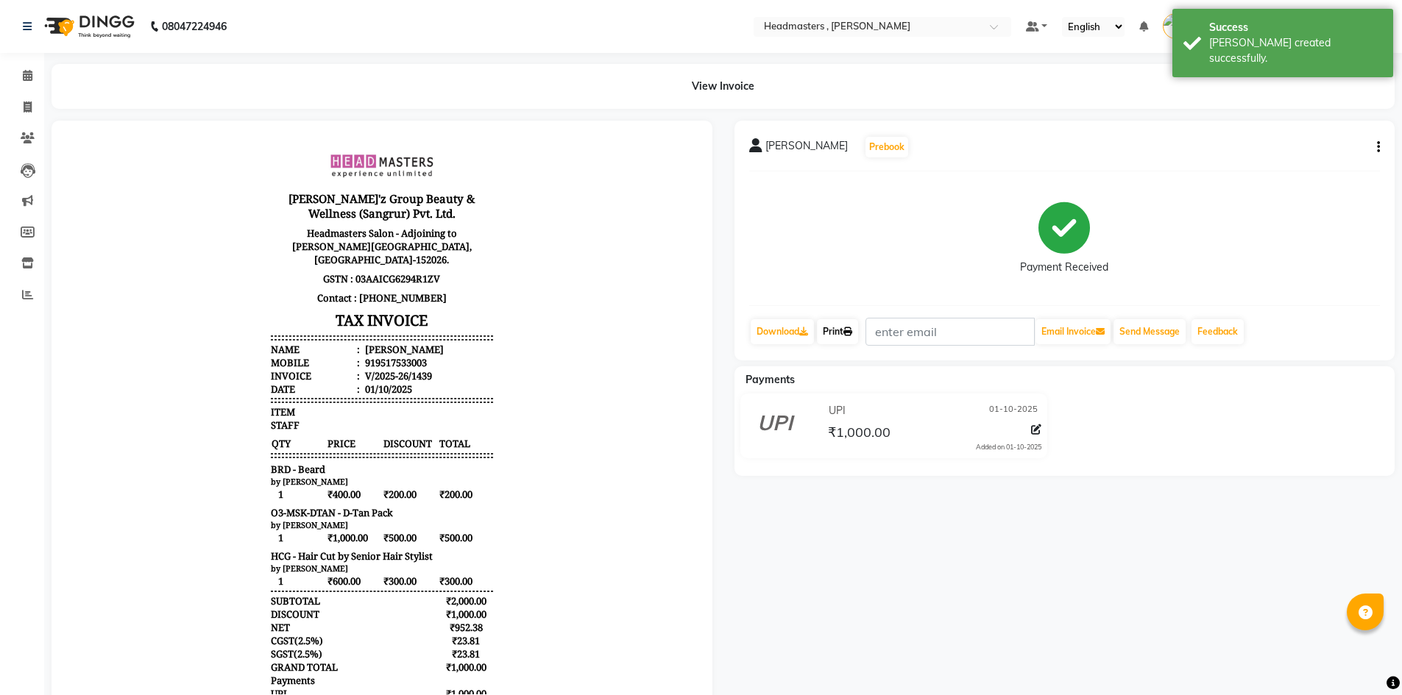
click at [848, 338] on link "Print" at bounding box center [837, 331] width 41 height 25
click at [25, 68] on span at bounding box center [28, 76] width 26 height 17
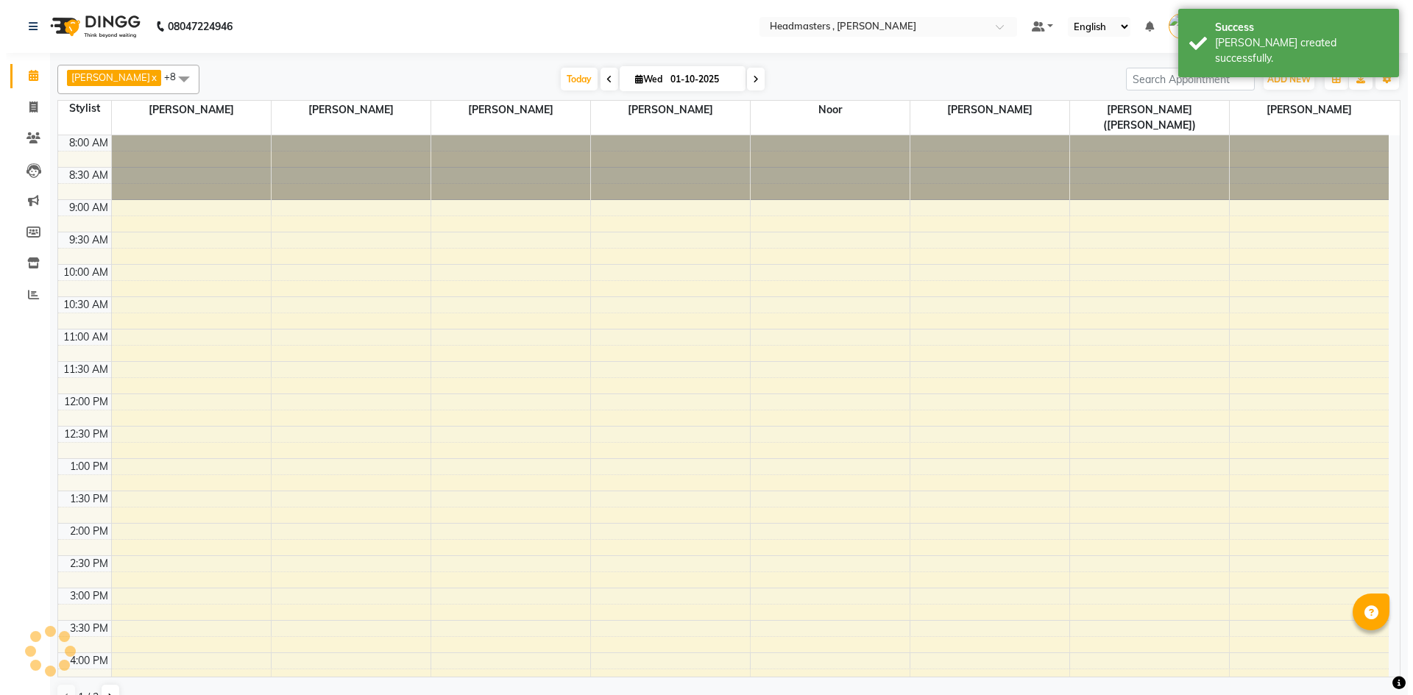
scroll to position [284, 0]
